Goal: Information Seeking & Learning: Understand process/instructions

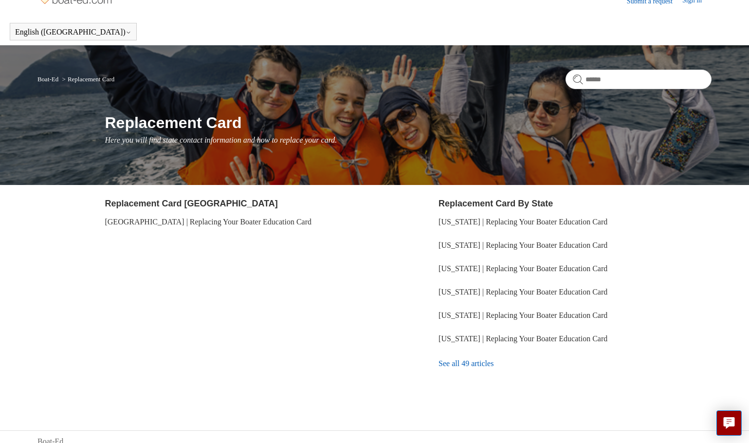
scroll to position [26, 0]
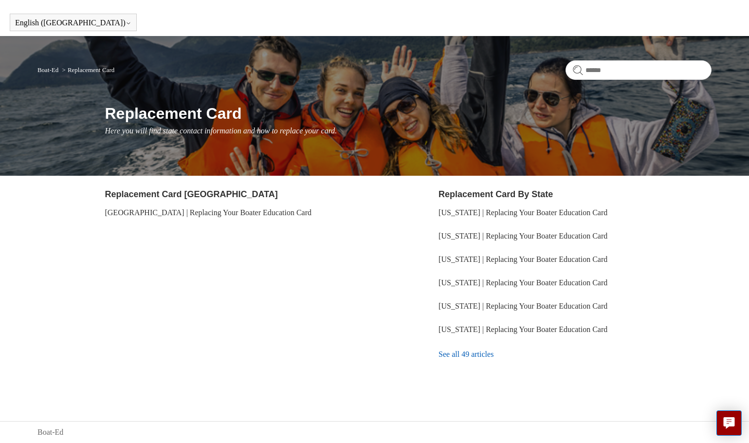
click at [488, 357] on link "See all 49 articles" at bounding box center [574, 354] width 273 height 26
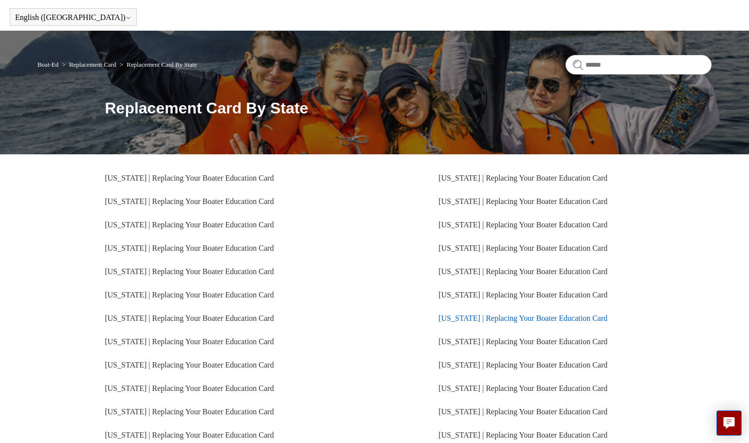
scroll to position [49, 0]
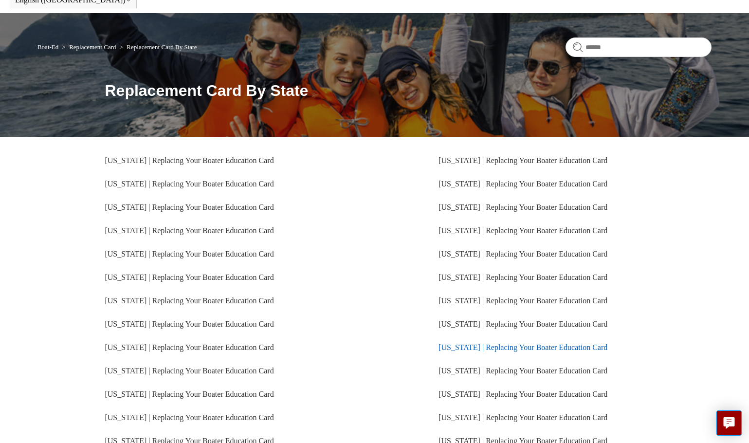
click at [490, 344] on link "[US_STATE] | Replacing Your Boater Education Card" at bounding box center [522, 347] width 169 height 8
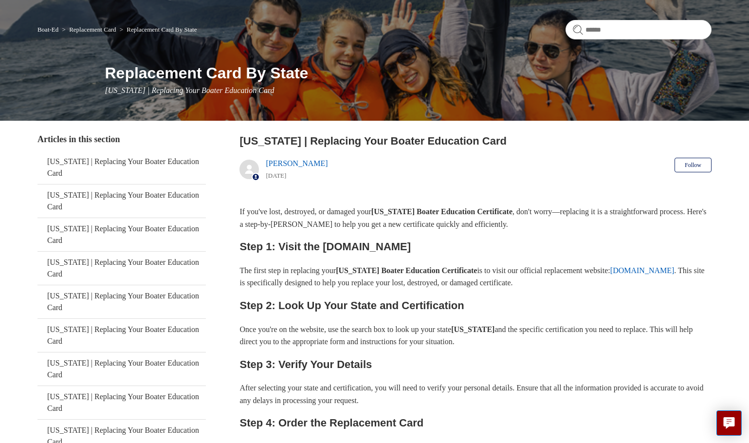
scroll to position [49, 0]
